Goal: Task Accomplishment & Management: Manage account settings

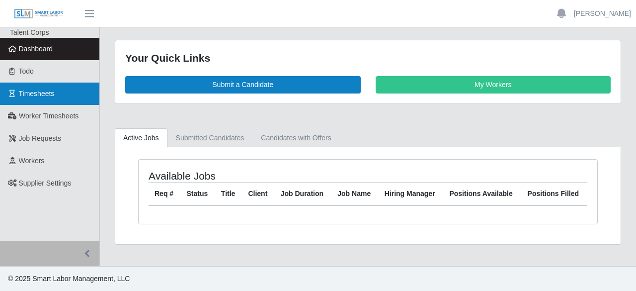
click at [48, 96] on span "Timesheets" at bounding box center [37, 93] width 36 height 8
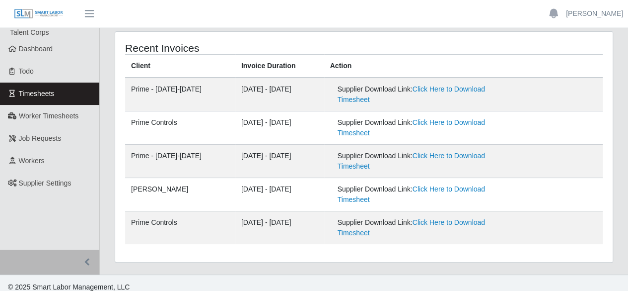
click at [587, 20] on ul "Aimee Smith Account Settings Logout" at bounding box center [584, 13] width 87 height 17
click at [558, 12] on icon "button" at bounding box center [553, 12] width 9 height 9
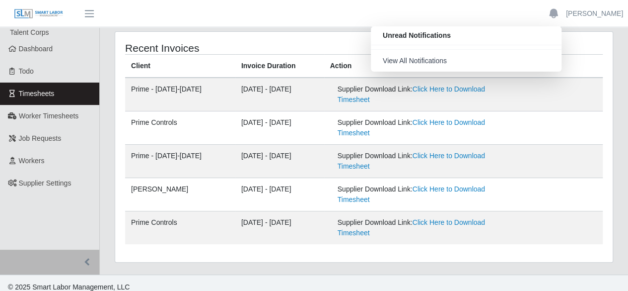
click at [604, 6] on ul "Unread Notifications View All Notifications Aimee Smith Account Settings Logout" at bounding box center [584, 13] width 87 height 17
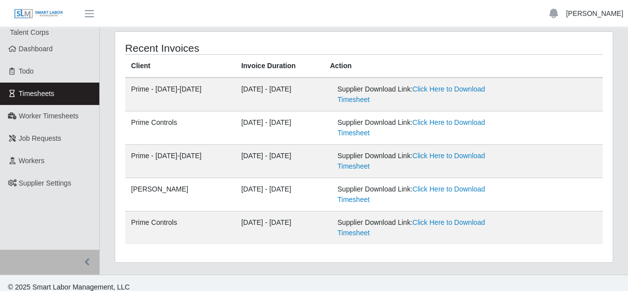
click at [604, 12] on link "[PERSON_NAME]" at bounding box center [594, 13] width 57 height 10
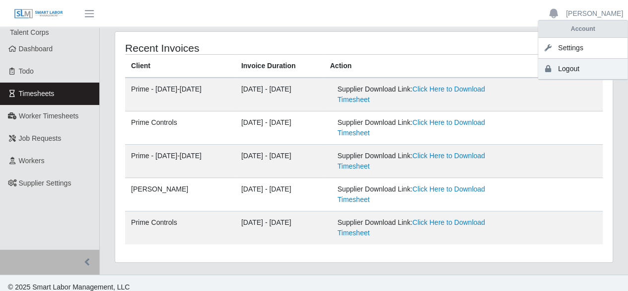
click at [549, 75] on link "Logout" at bounding box center [582, 69] width 89 height 21
